Goal: Task Accomplishment & Management: Use online tool/utility

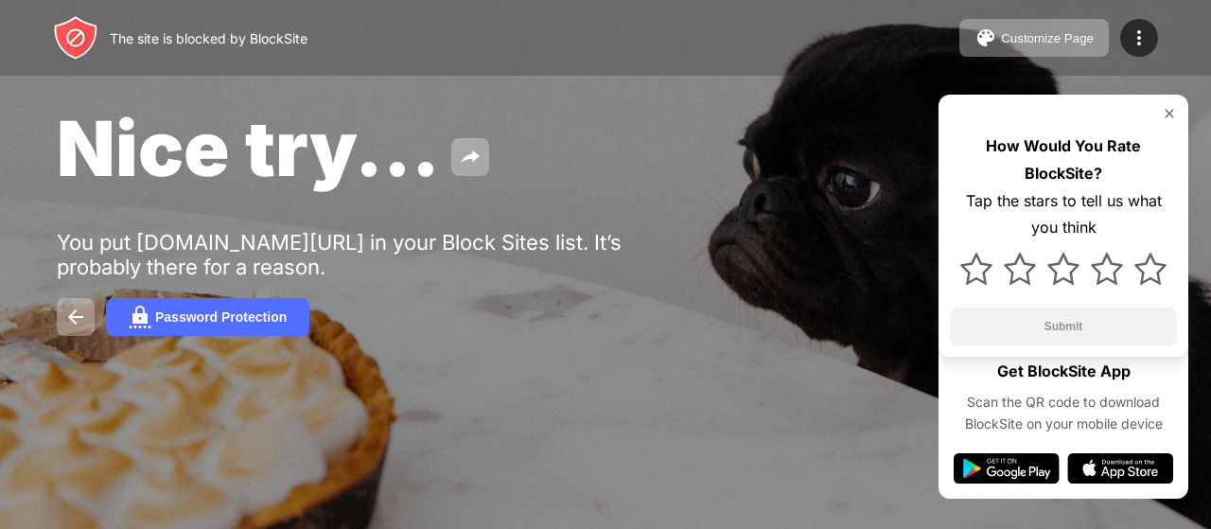
click at [1167, 118] on img at bounding box center [1168, 113] width 15 height 15
